Goal: Communication & Community: Answer question/provide support

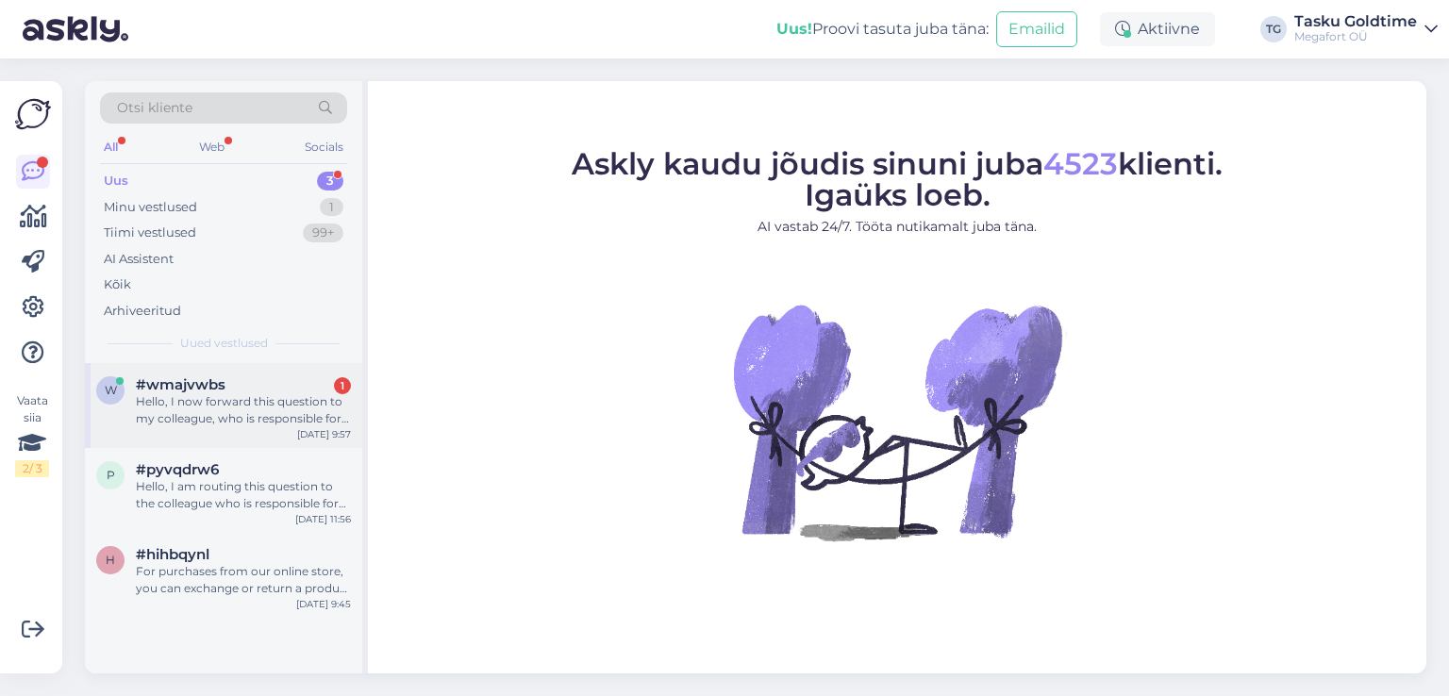
click at [268, 386] on div "#wmajvwbs 1" at bounding box center [243, 384] width 215 height 17
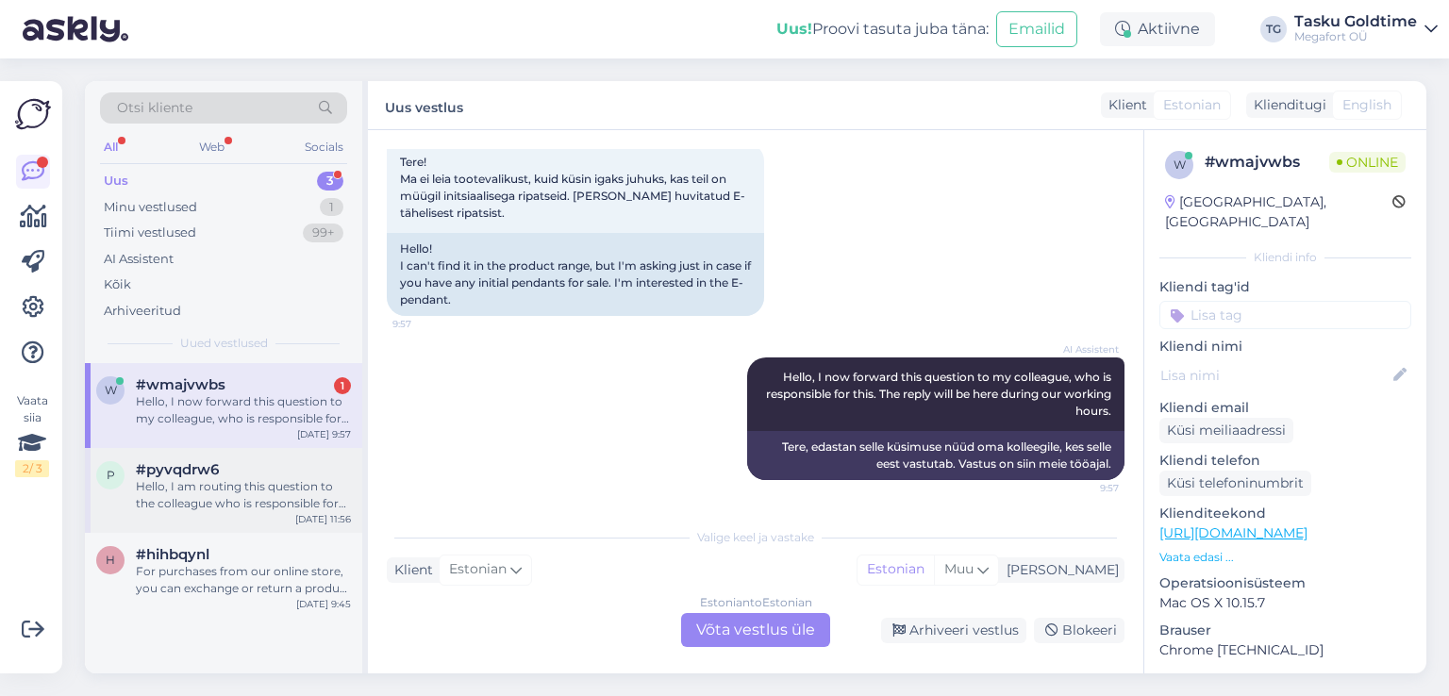
click at [338, 448] on div "p #pyvqdrw6 Hello, I am routing this question to the colleague who is responsib…" at bounding box center [223, 490] width 277 height 85
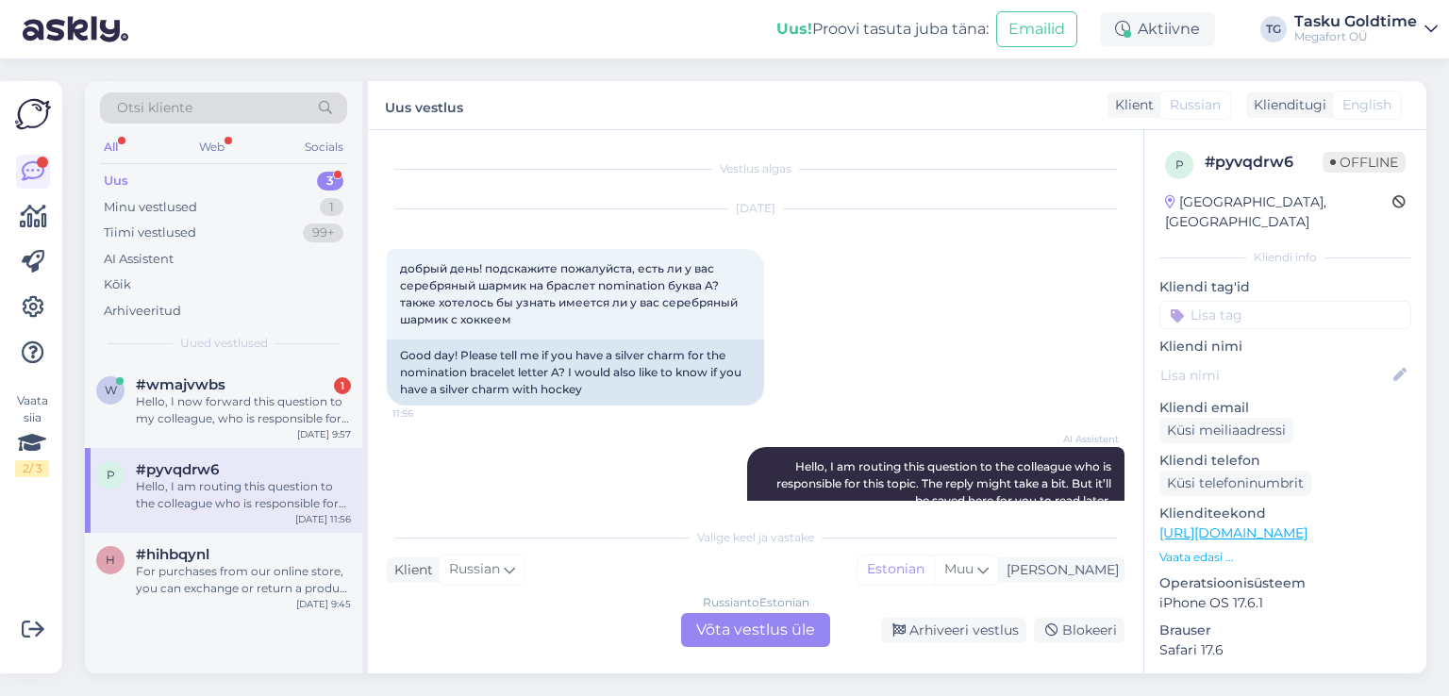
click at [296, 448] on div "p #pyvqdrw6 Hello, I am routing this question to the colleague who is responsib…" at bounding box center [223, 490] width 277 height 85
click at [340, 378] on div "1" at bounding box center [342, 385] width 17 height 17
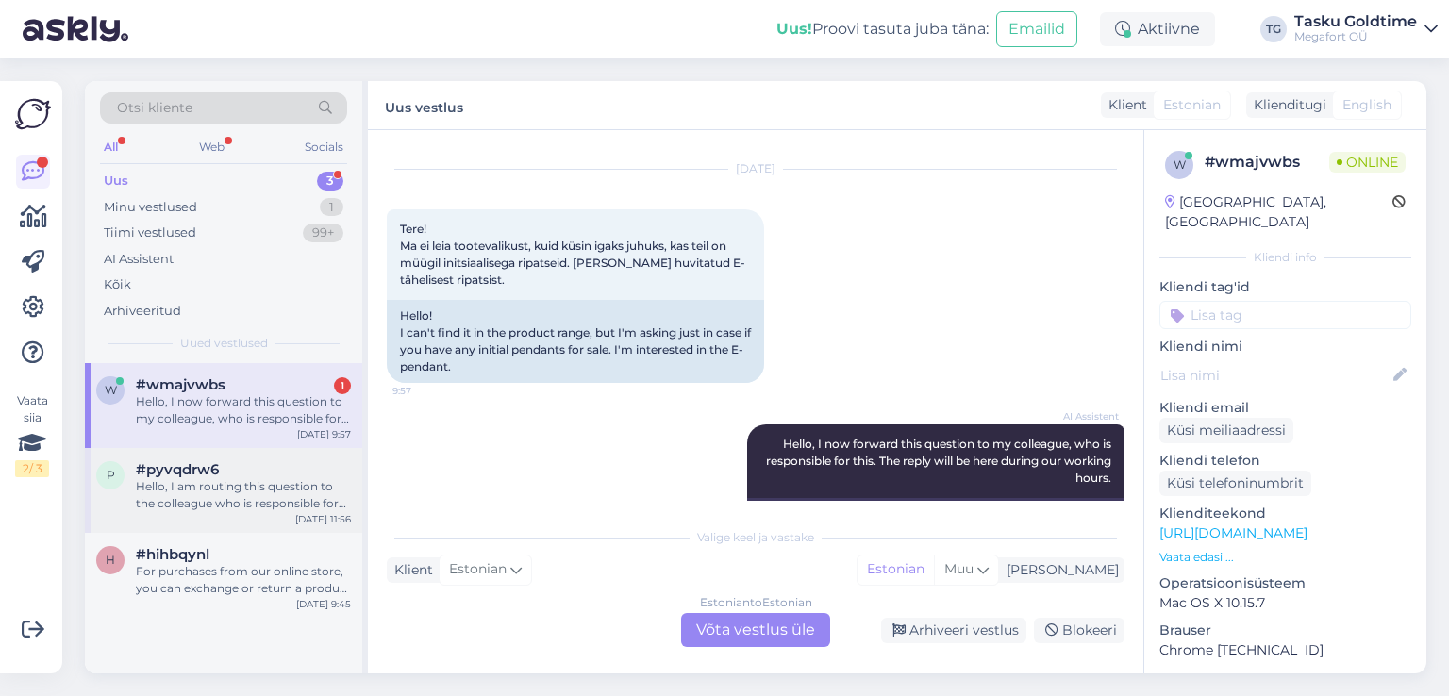
click at [294, 488] on div "Hello, I am routing this question to the colleague who is responsible for this …" at bounding box center [243, 495] width 215 height 34
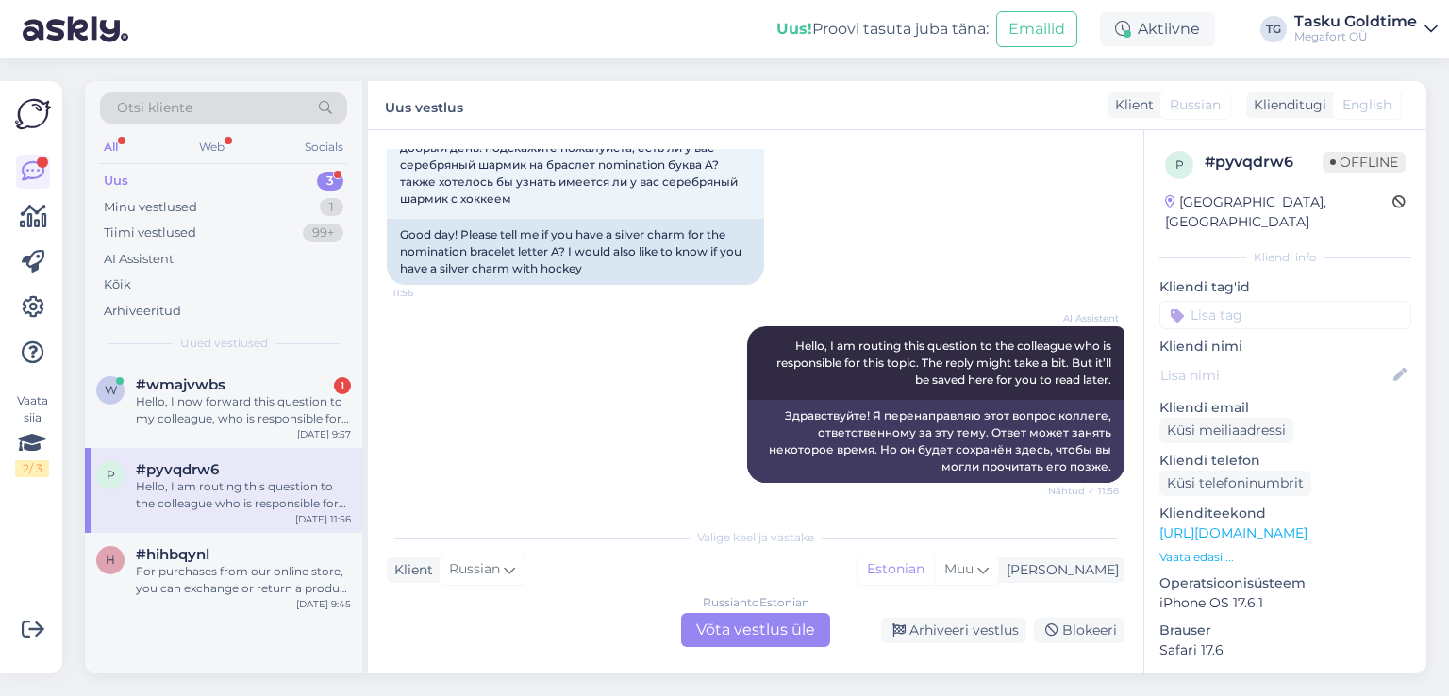
scroll to position [124, 0]
click at [279, 557] on div "#hihbqynl" at bounding box center [243, 554] width 215 height 17
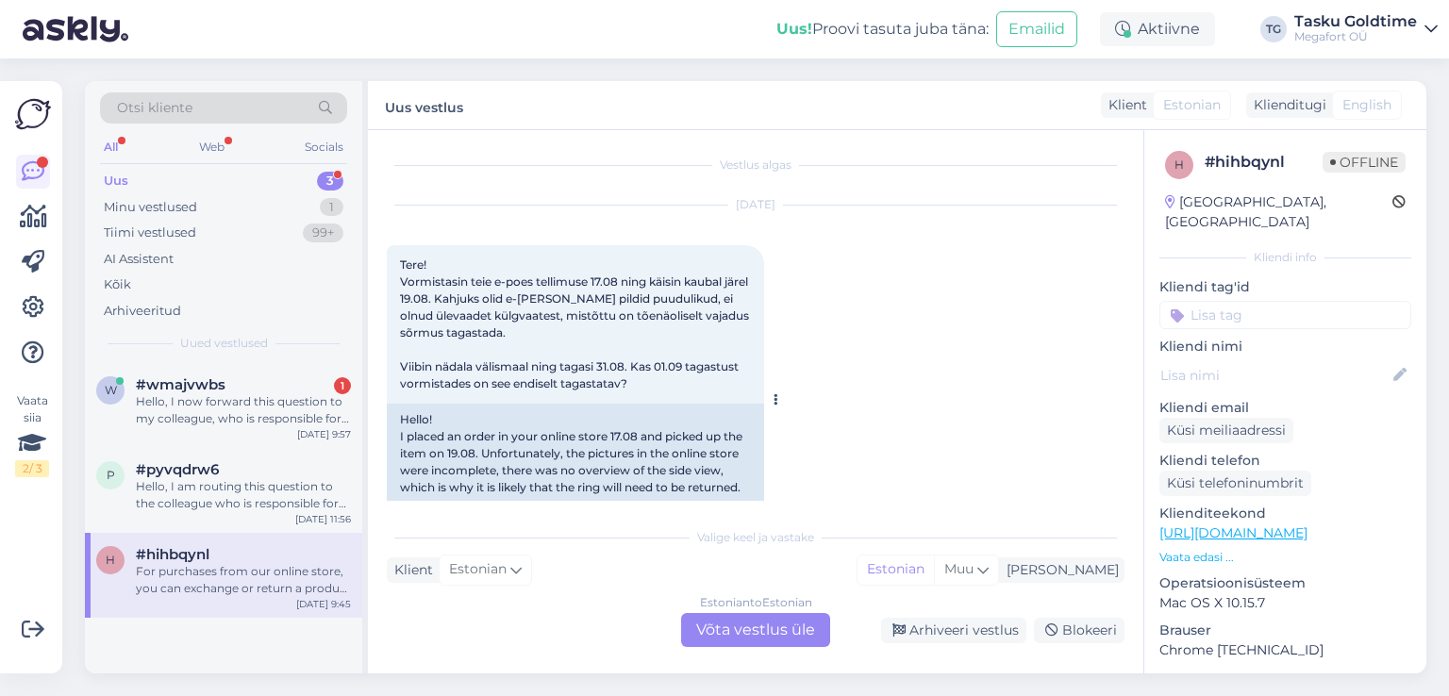
scroll to position [0, 0]
click at [283, 223] on div "Tiimi vestlused 99+" at bounding box center [223, 233] width 247 height 26
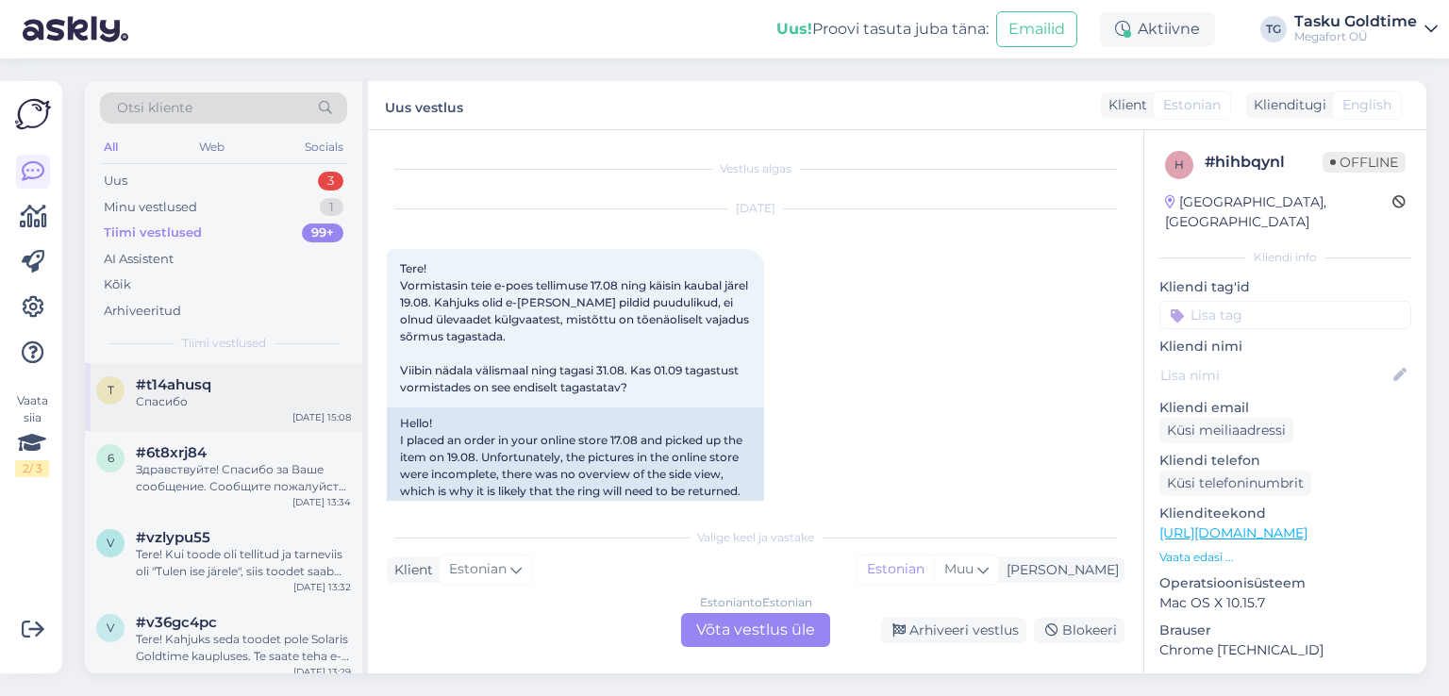
click at [207, 410] on div "t #t14ahusq Спасибо [DATE] 15:08" at bounding box center [223, 397] width 277 height 68
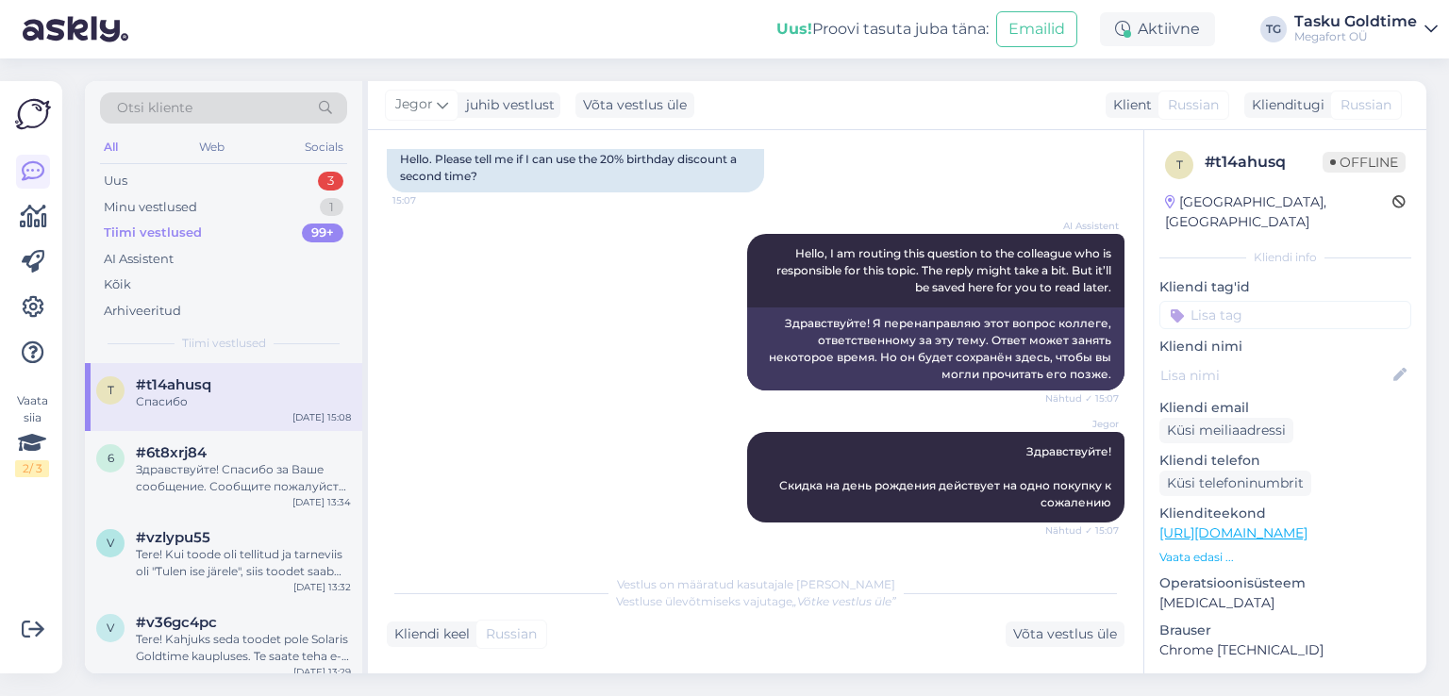
scroll to position [256, 0]
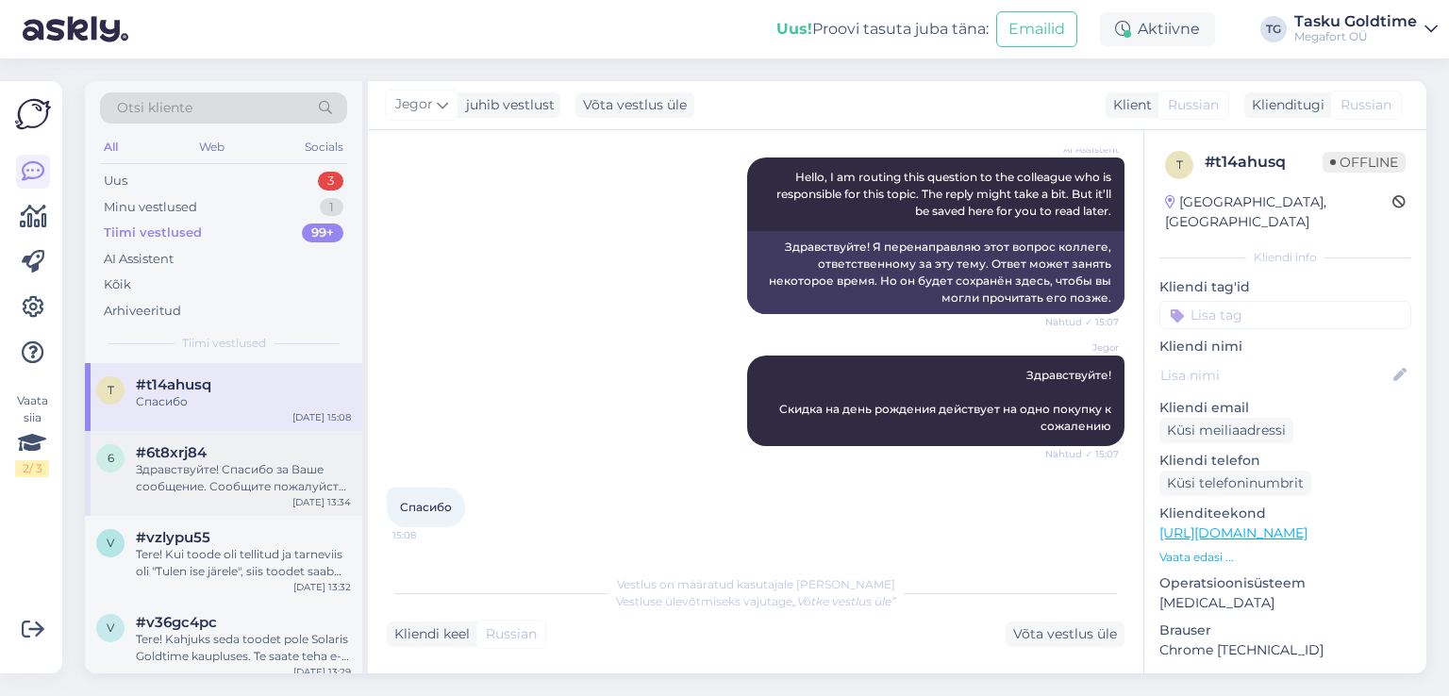
click at [323, 465] on div "Здравствуйте! Спасибо за Ваше сообщение. Сообщите пожалуйста, о какой скидке ид…" at bounding box center [243, 478] width 215 height 34
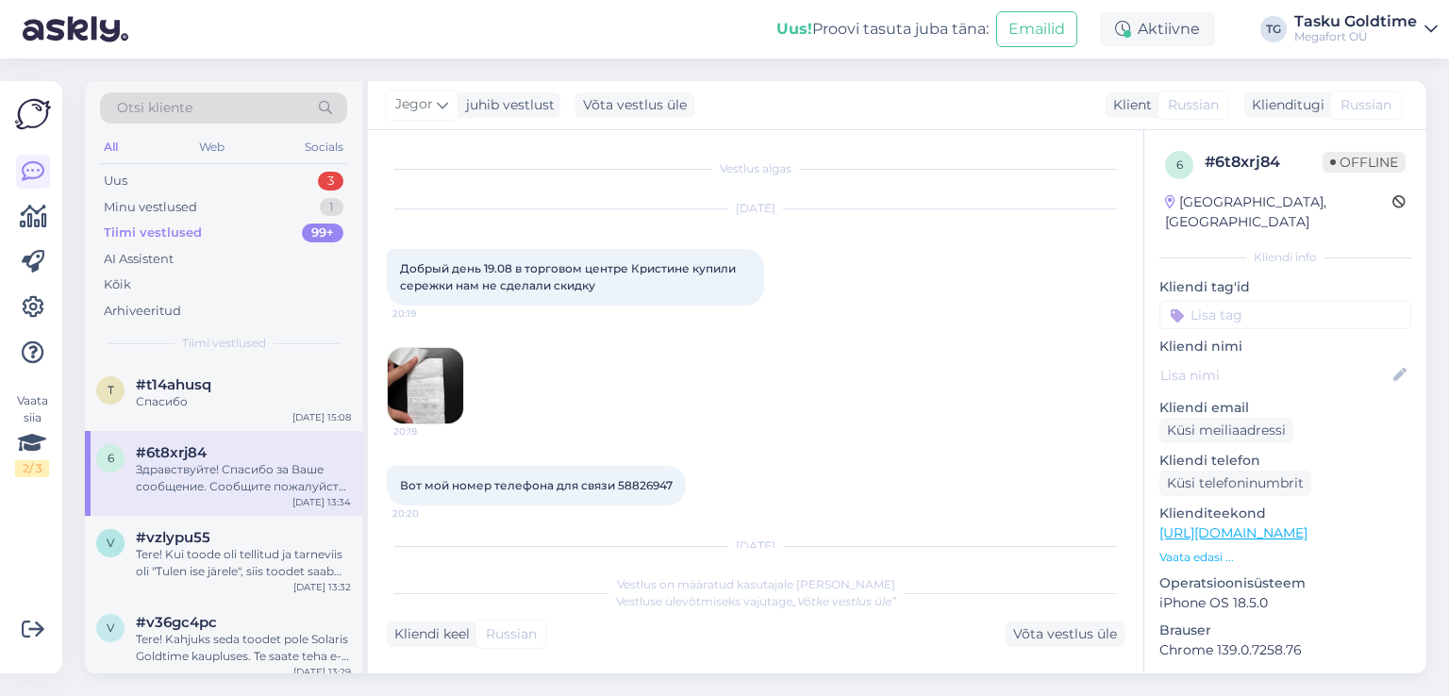
scroll to position [0, 0]
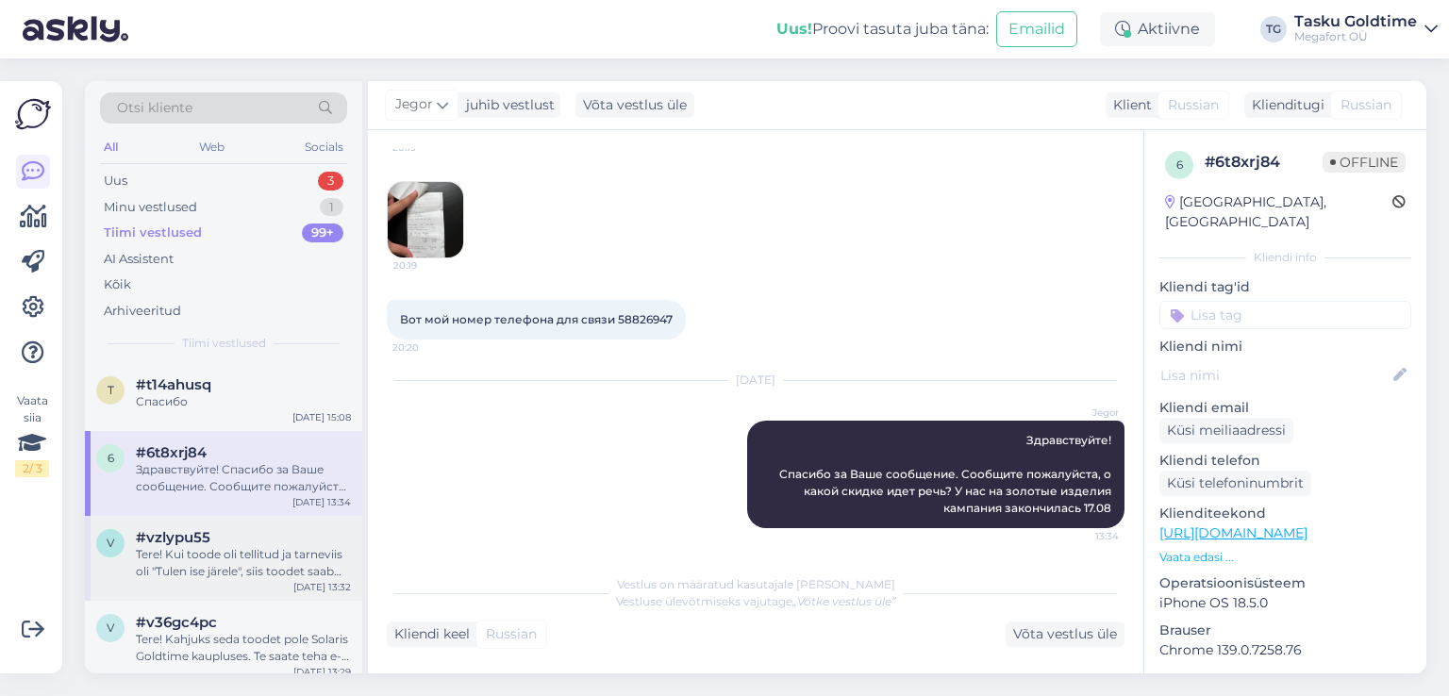
click at [313, 571] on div "Tere! Kui toode oli tellitud ja tarneviis oli "Tulen ise järele", siis toodet s…" at bounding box center [243, 563] width 215 height 34
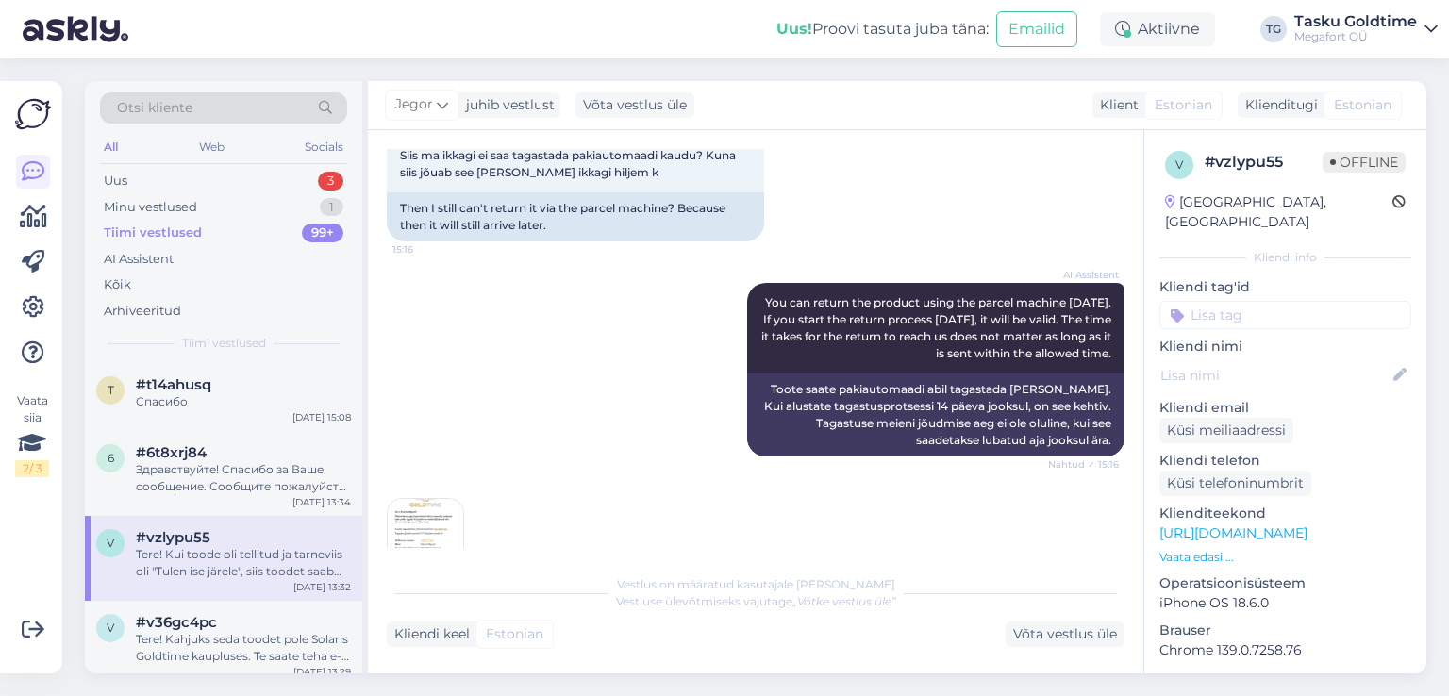
scroll to position [1226, 0]
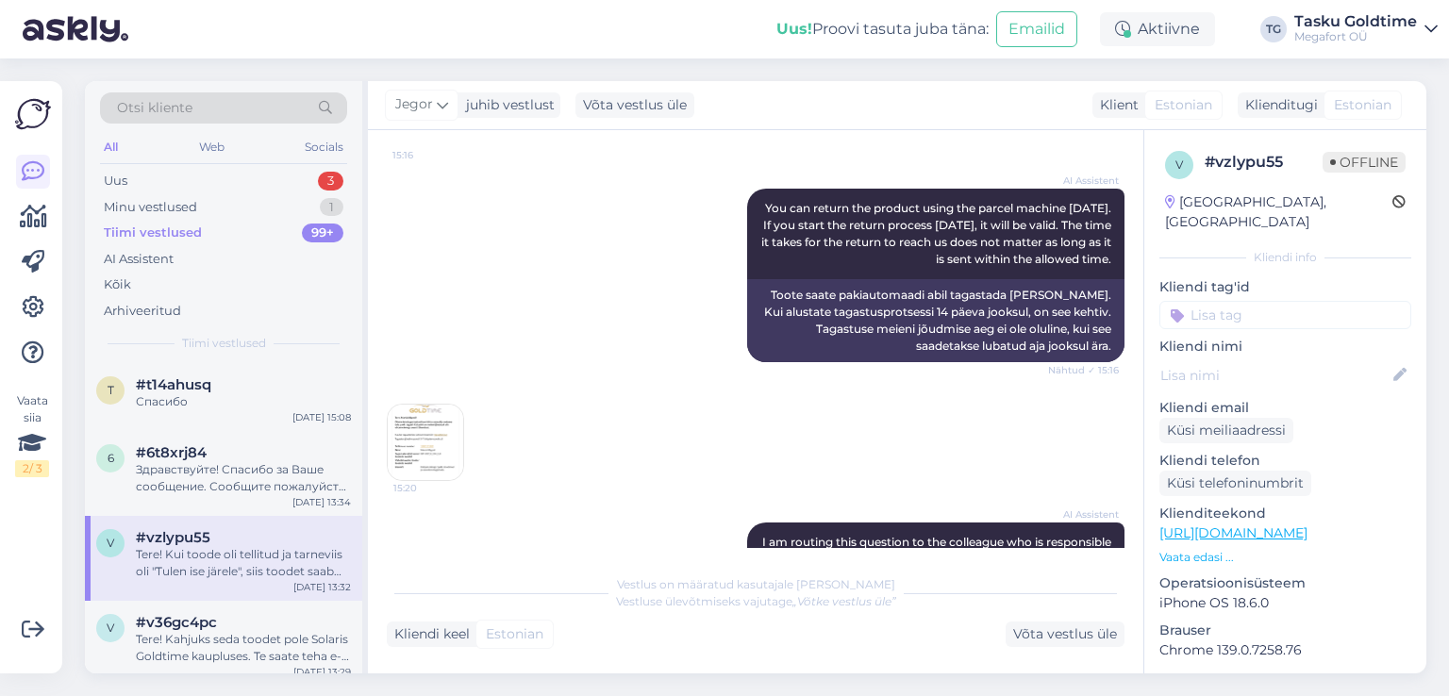
click at [426, 436] on img at bounding box center [425, 442] width 75 height 75
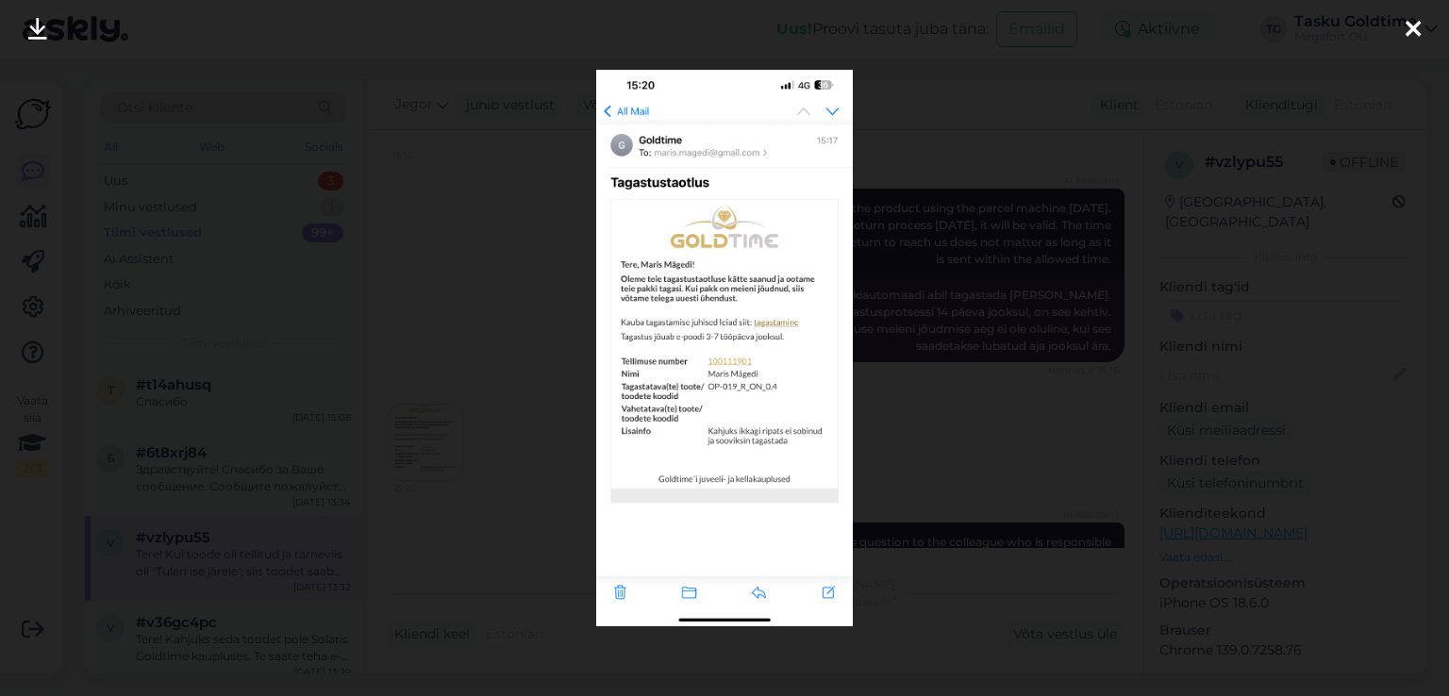
click at [538, 363] on div at bounding box center [724, 348] width 1449 height 696
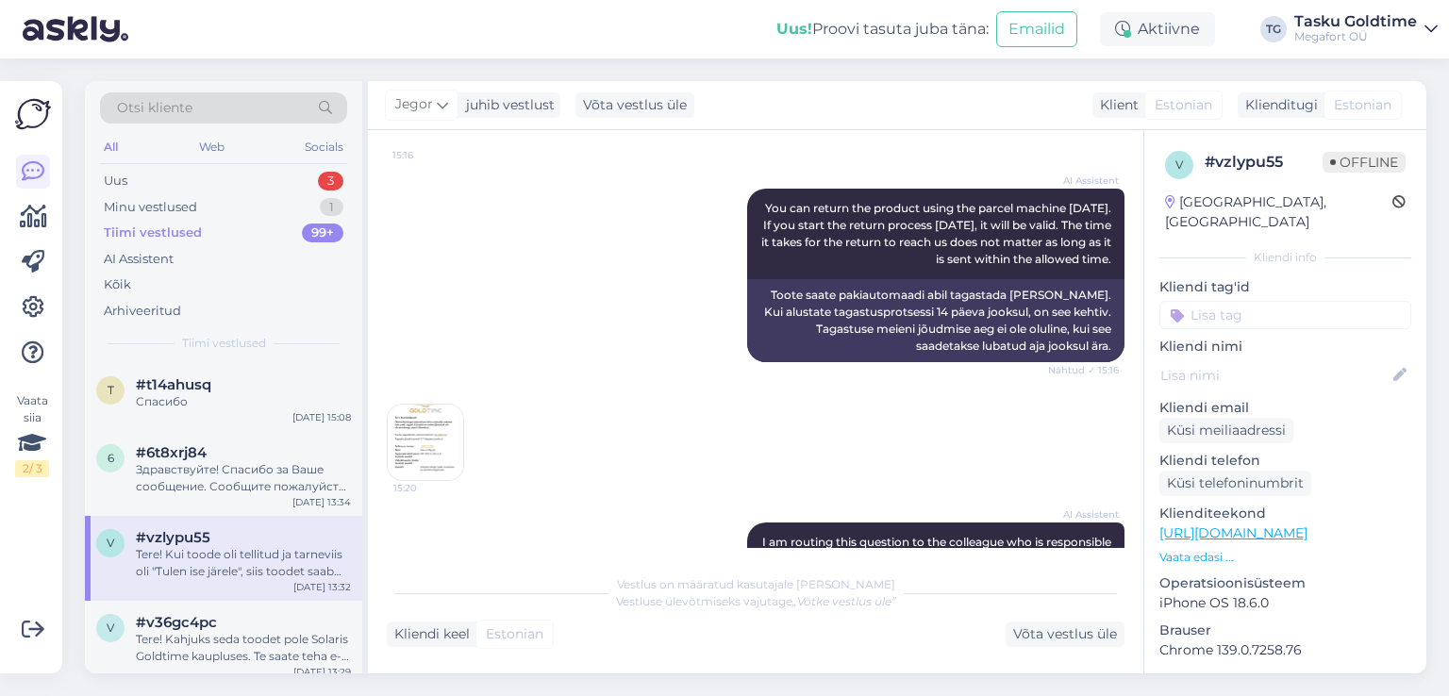
scroll to position [1415, 0]
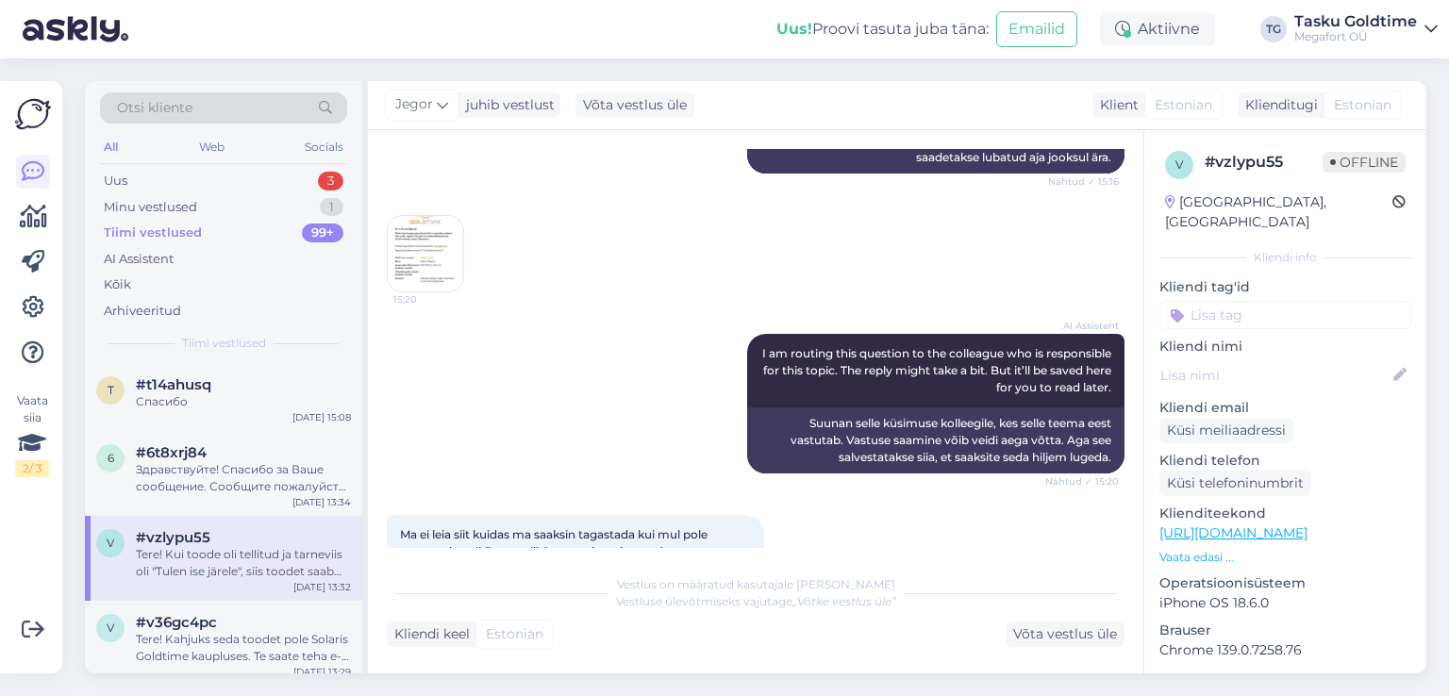
click at [430, 244] on img at bounding box center [425, 253] width 75 height 75
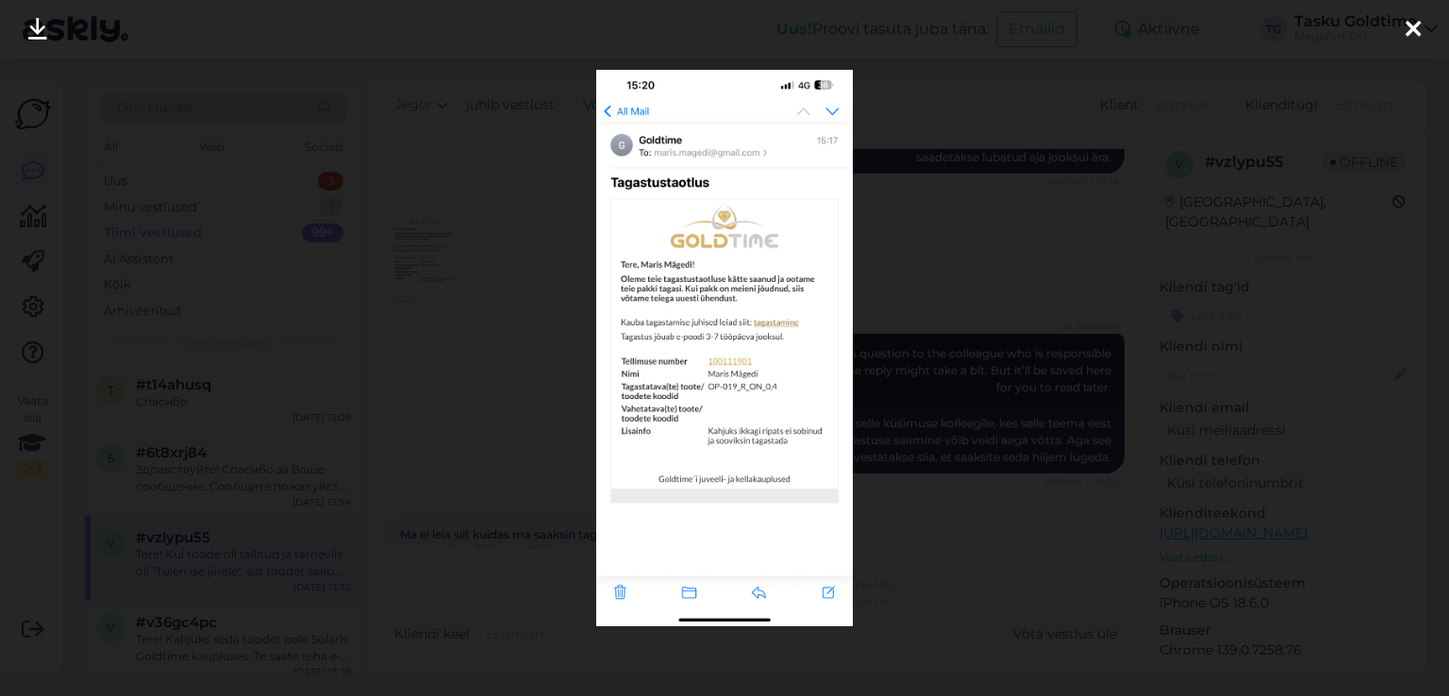
click at [491, 297] on div at bounding box center [724, 348] width 1449 height 696
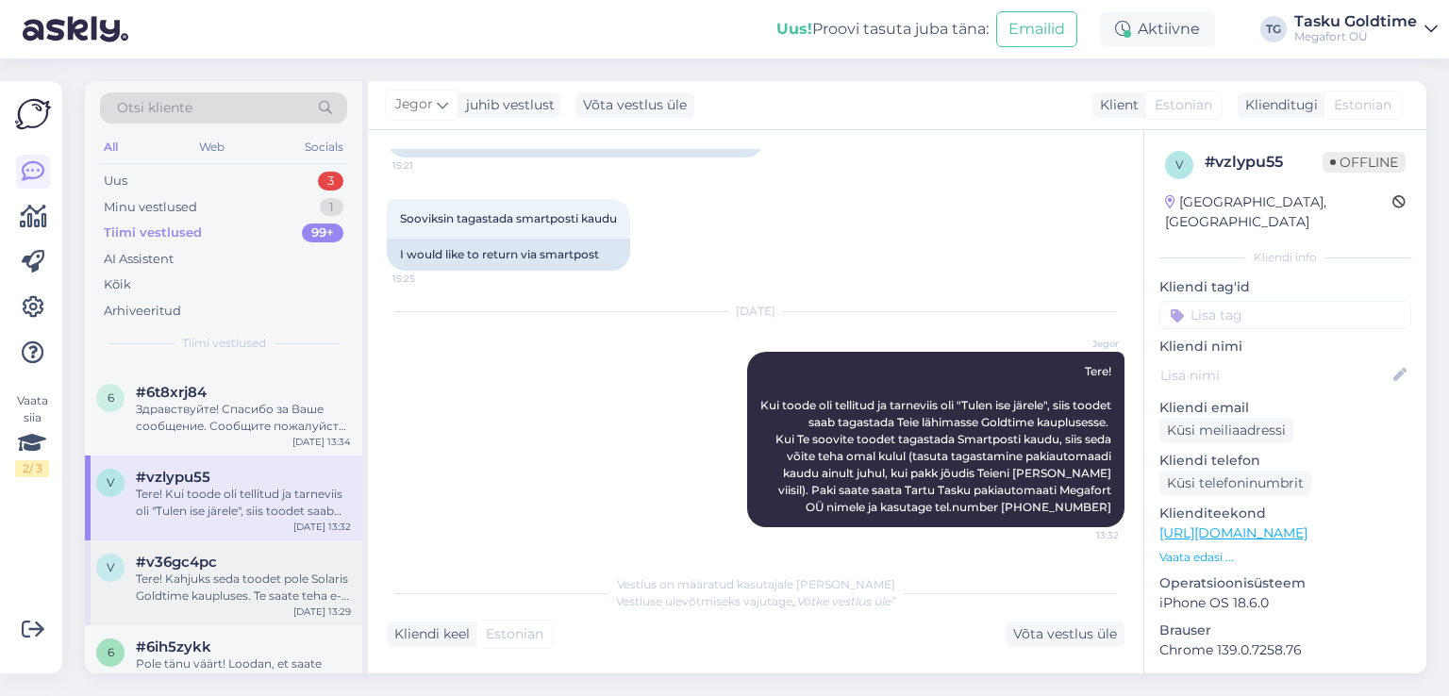
scroll to position [94, 0]
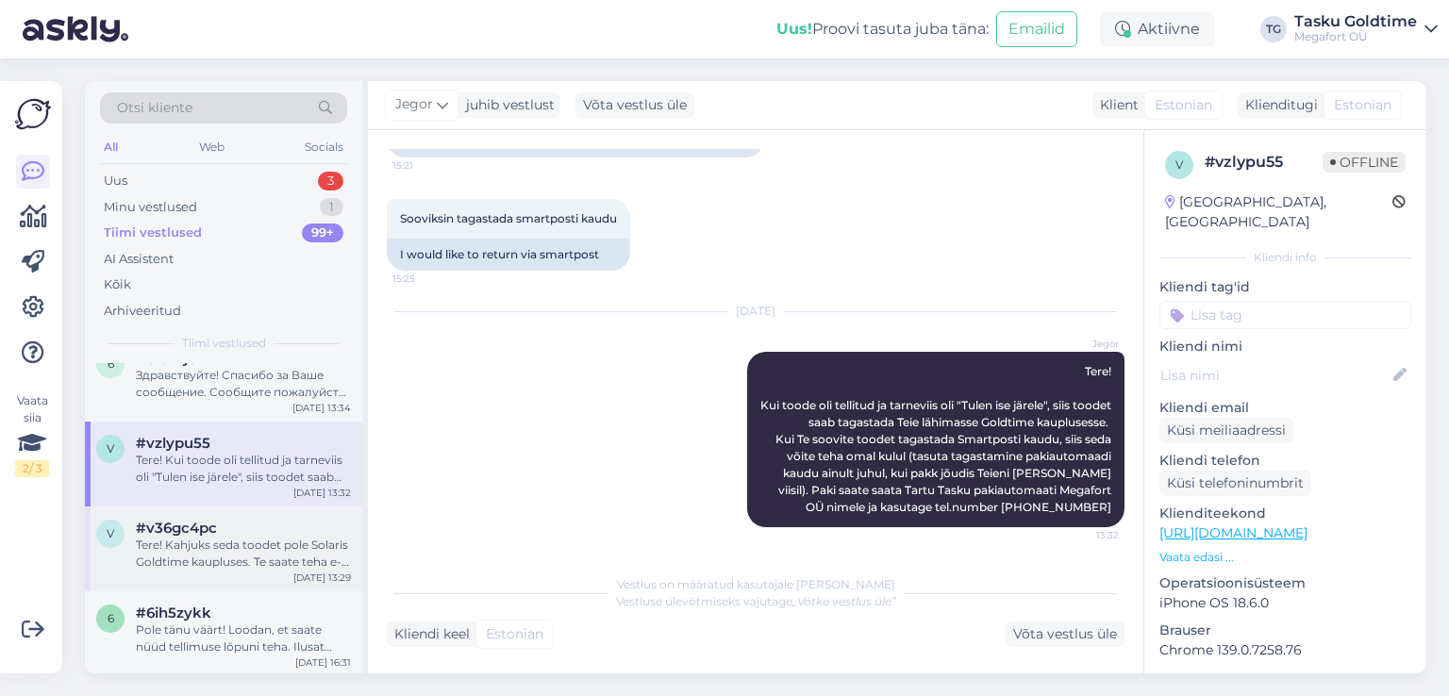
click at [287, 537] on div "Tere! Kahjuks seda toodet pole Solaris Goldtime kaupluses. Te saate teha e-poes…" at bounding box center [243, 554] width 215 height 34
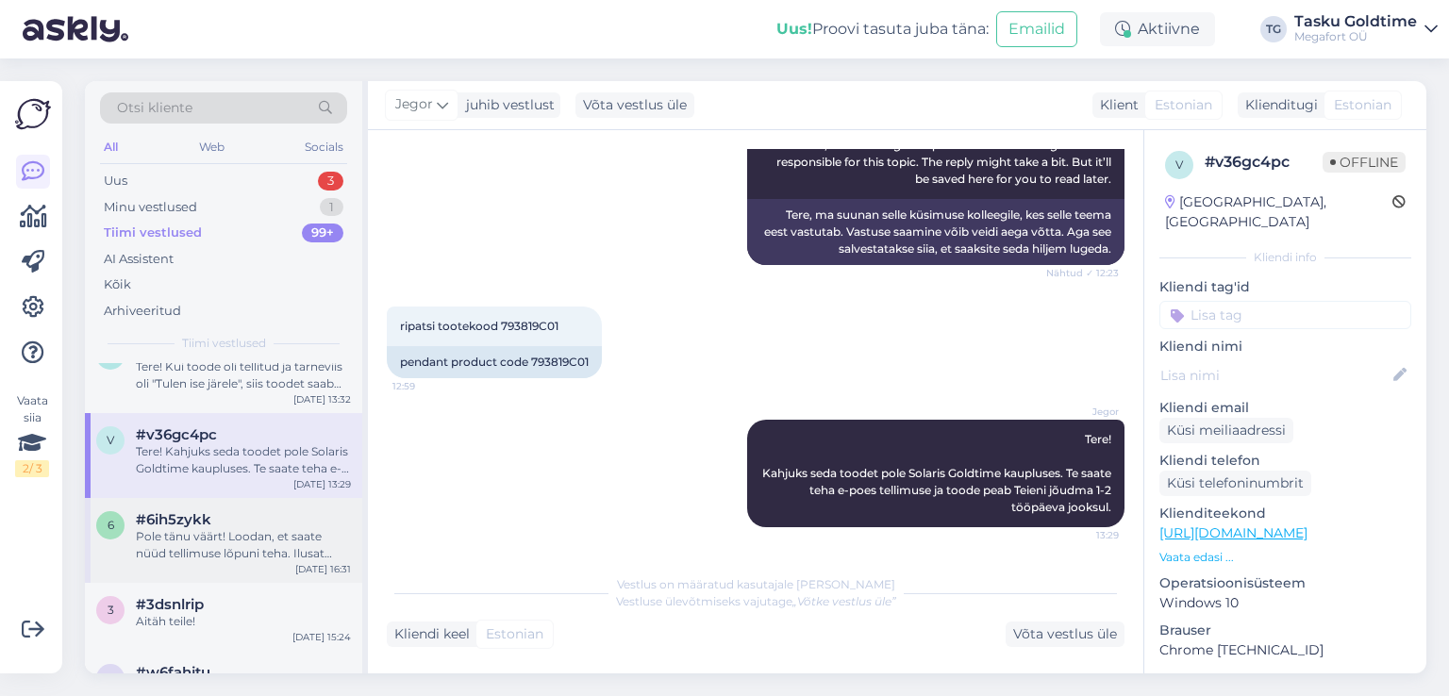
scroll to position [189, 0]
drag, startPoint x: 269, startPoint y: 524, endPoint x: 229, endPoint y: 533, distance: 40.5
click at [229, 533] on div "Pole tänu väärt! Loodan, et saate nüüd tellimuse lõpuni teha. Ilusat päeva jätk…" at bounding box center [243, 544] width 215 height 34
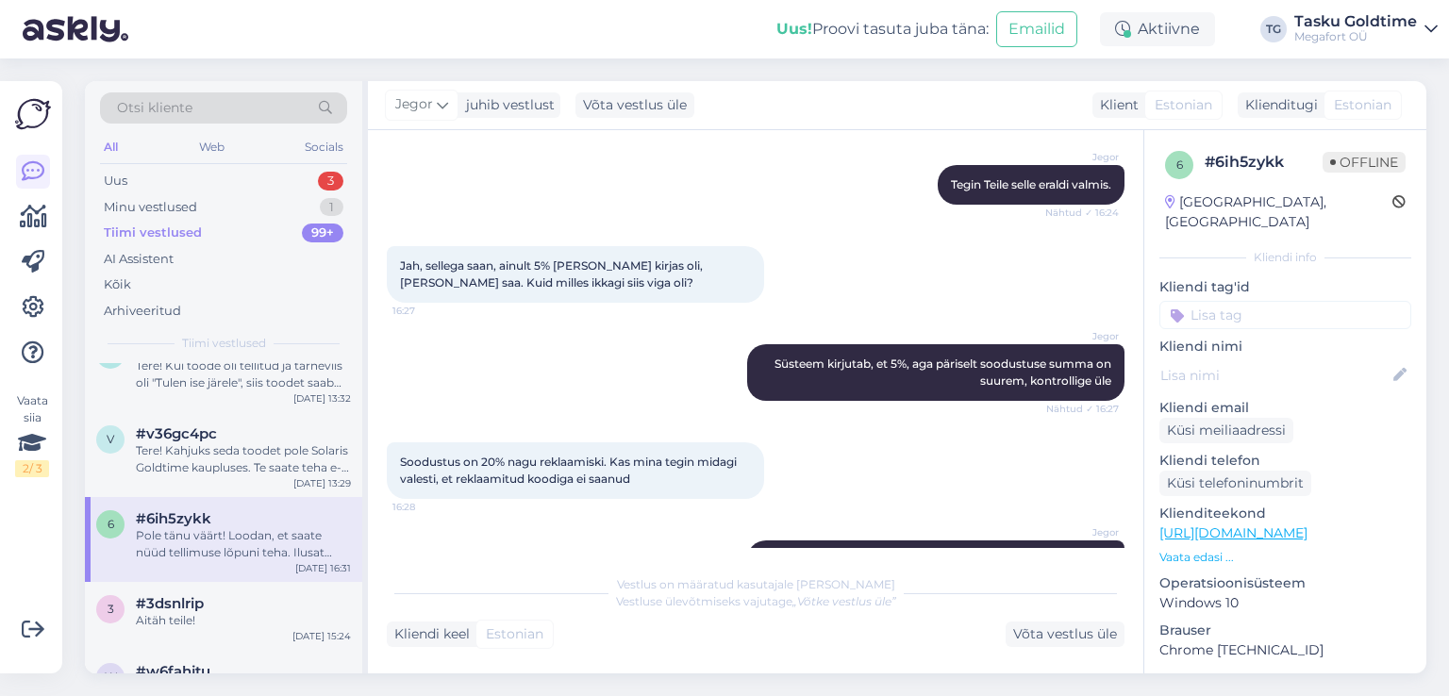
scroll to position [2426, 0]
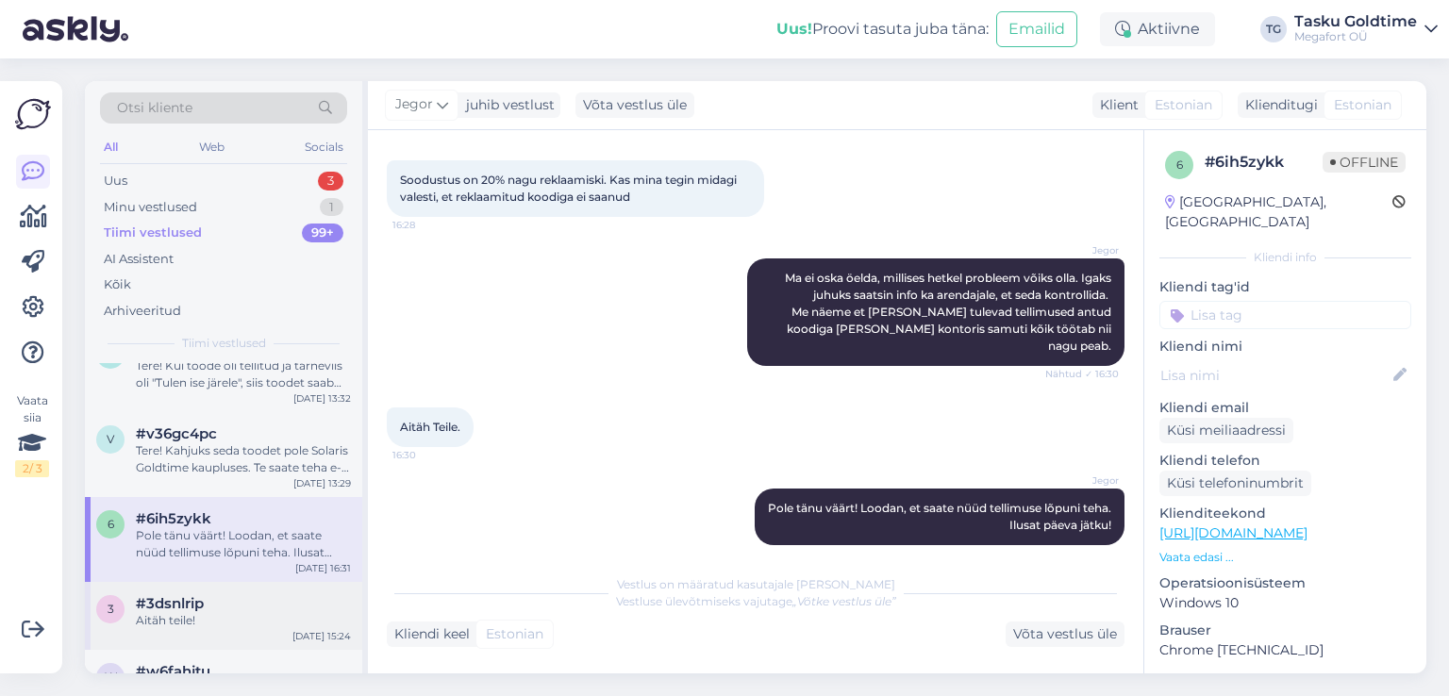
click at [253, 612] on div "Aitäh teile!" at bounding box center [243, 620] width 215 height 17
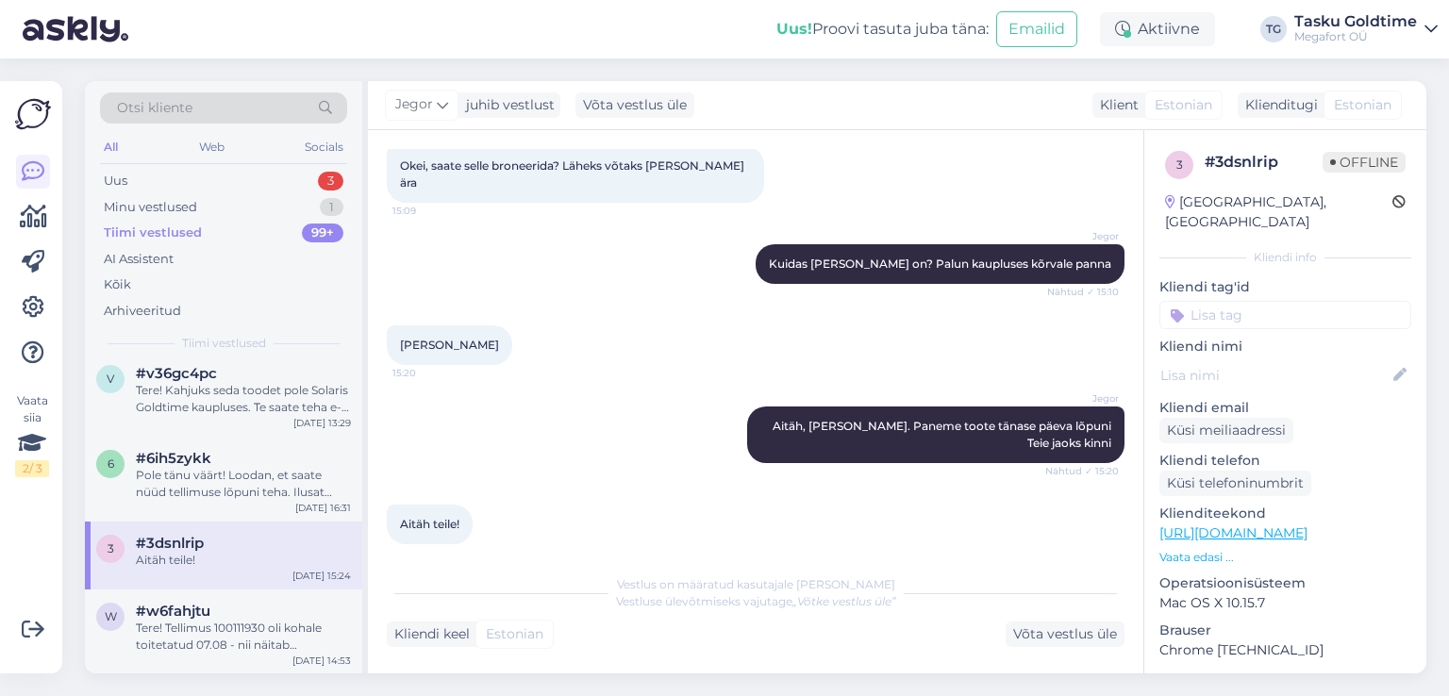
scroll to position [283, 0]
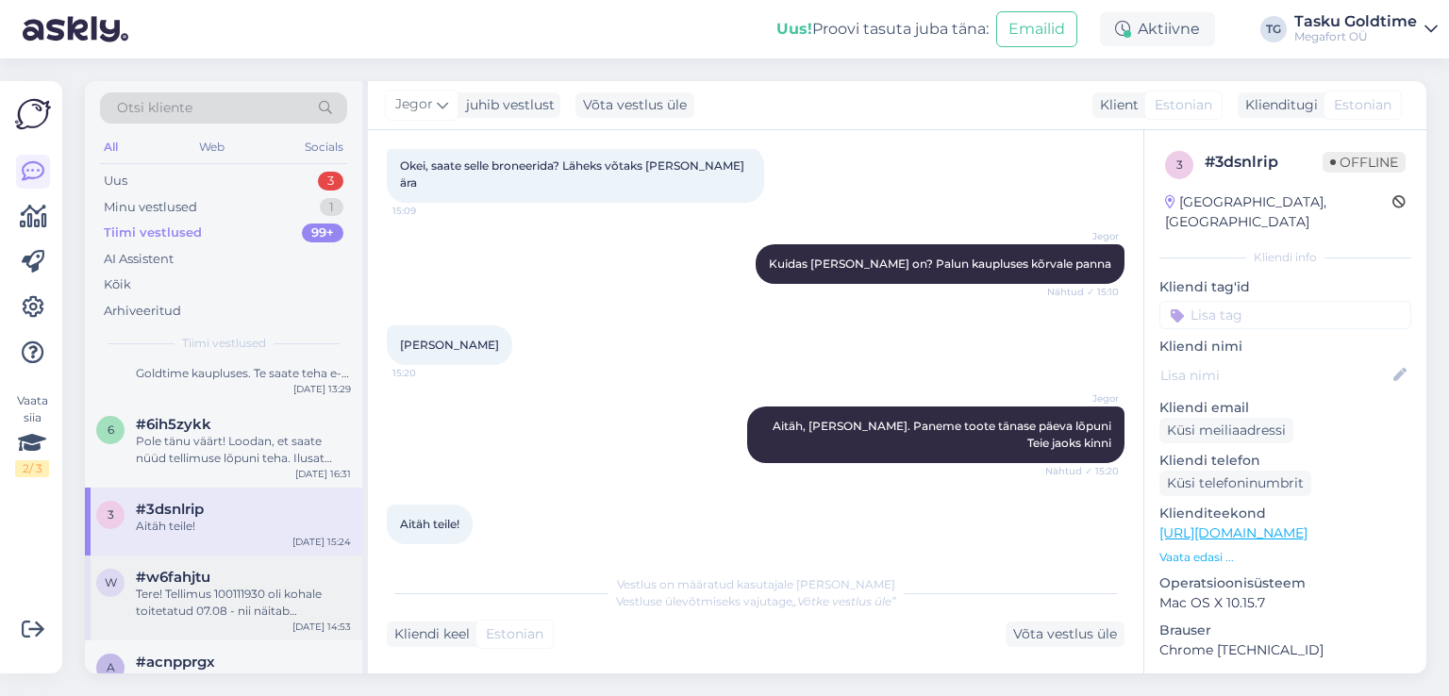
click at [248, 602] on div "Tere! Tellimus 100111930 oli kohale toitetatud 07.08 - nii näitab Smartposti sü…" at bounding box center [243, 603] width 215 height 34
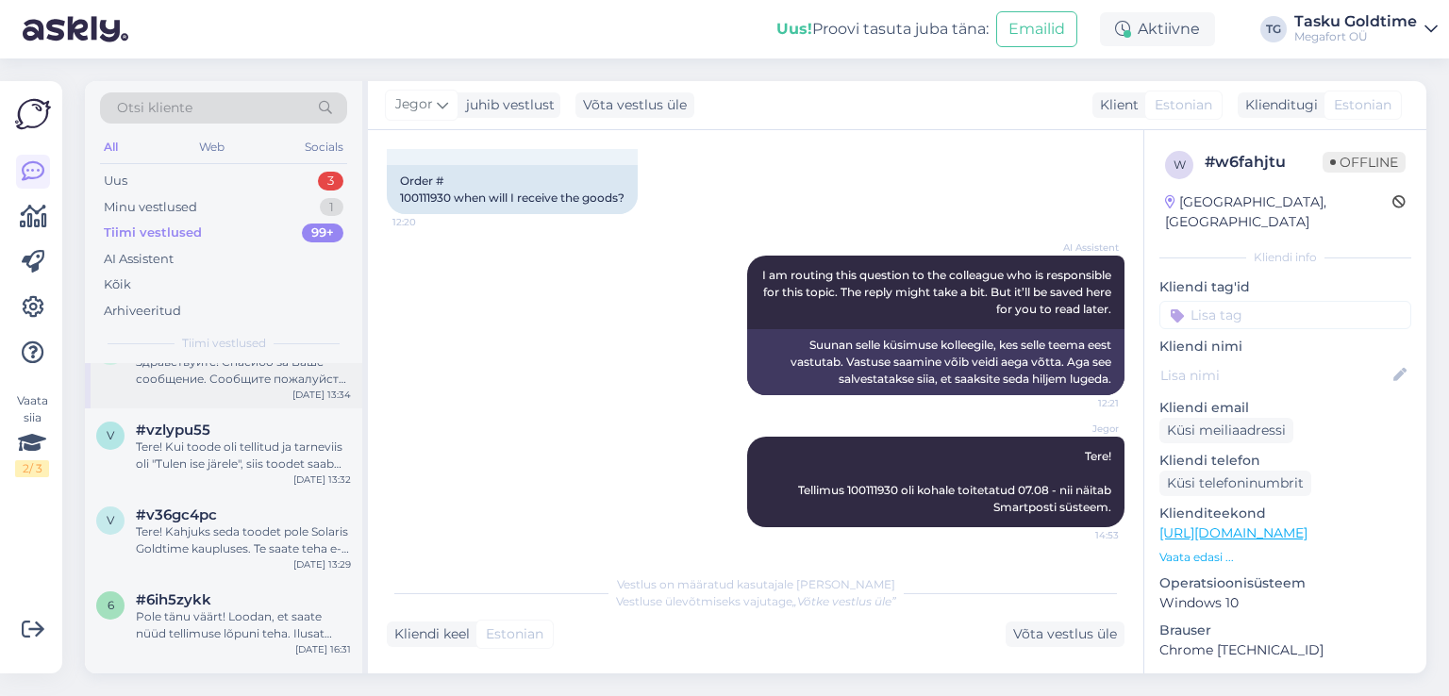
scroll to position [0, 0]
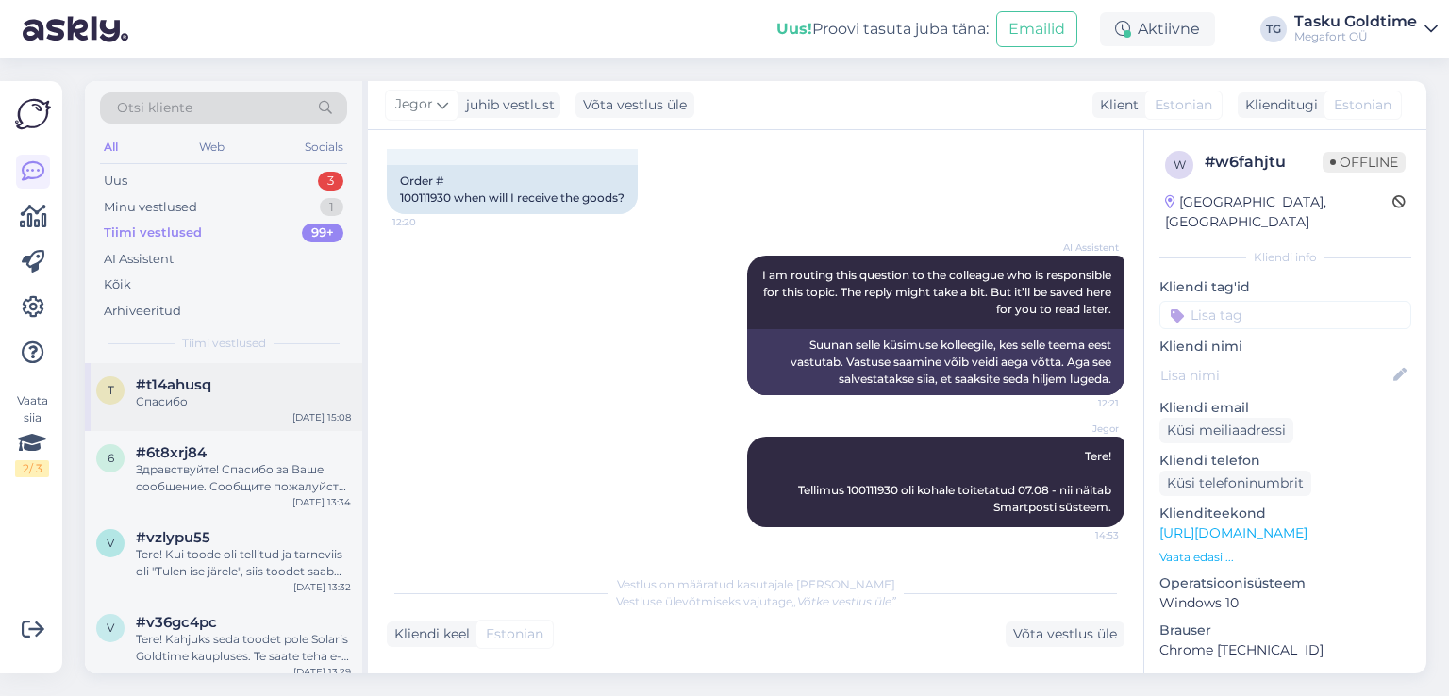
click at [305, 393] on div "Спасибо" at bounding box center [243, 401] width 215 height 17
